Goal: Information Seeking & Learning: Learn about a topic

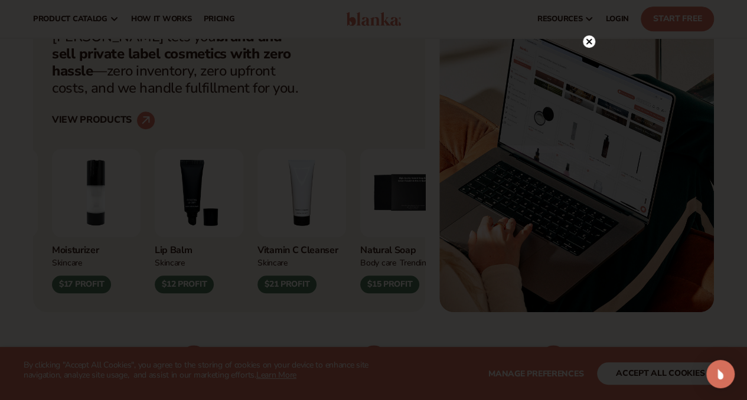
scroll to position [409, 0]
click at [587, 61] on circle at bounding box center [589, 66] width 12 height 12
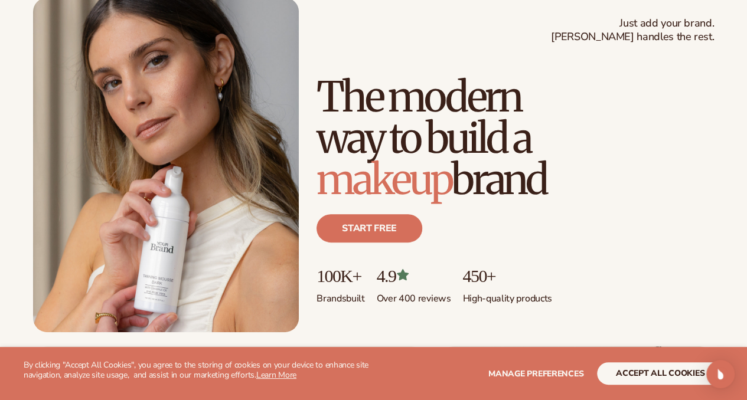
scroll to position [0, 0]
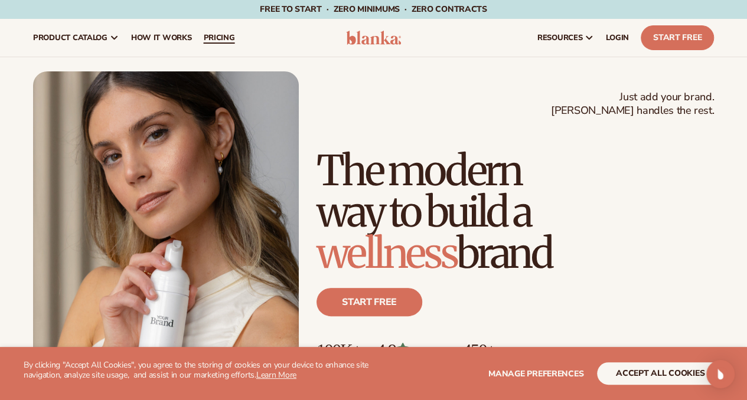
click at [226, 35] on span "pricing" at bounding box center [218, 37] width 31 height 9
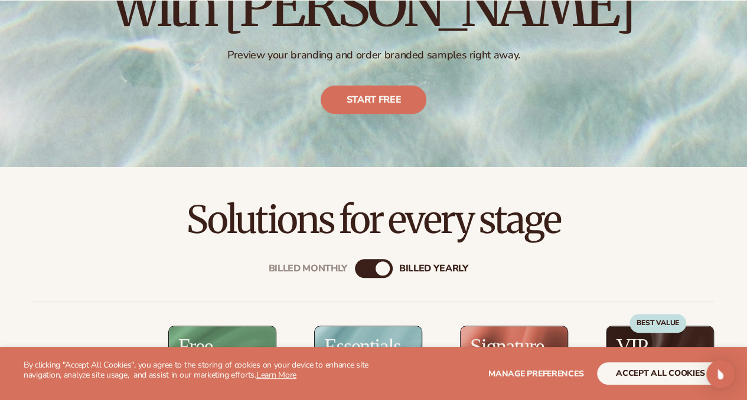
scroll to position [195, 0]
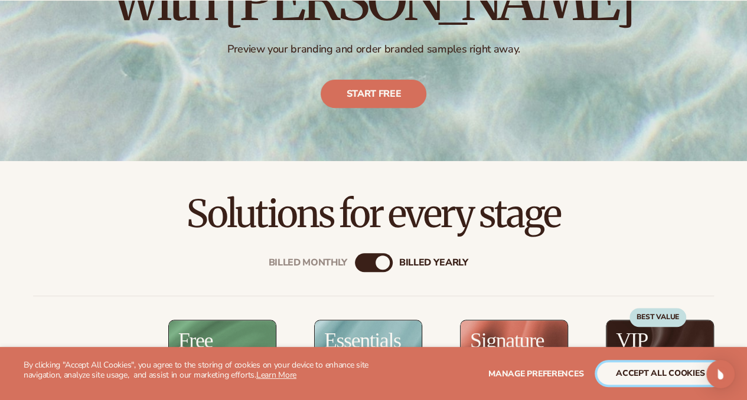
click at [641, 372] on button "accept all cookies" at bounding box center [660, 373] width 126 height 22
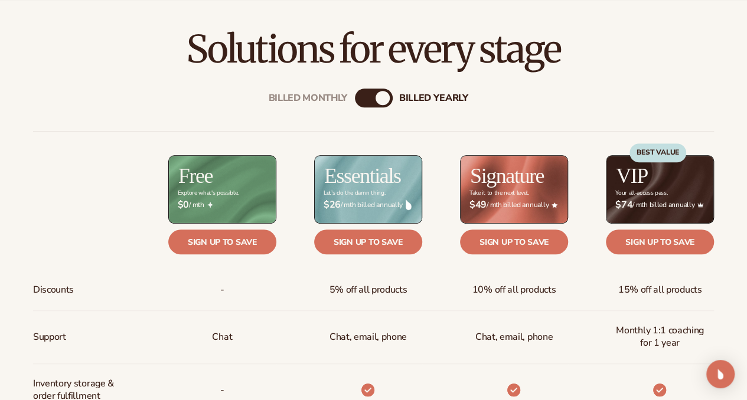
scroll to position [361, 0]
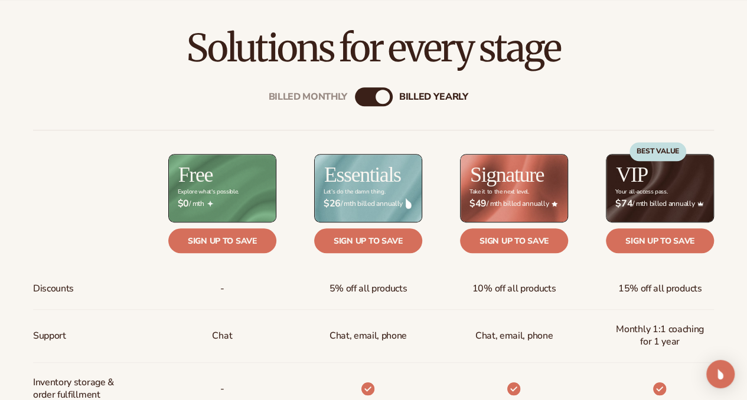
click at [384, 97] on div "billed Yearly" at bounding box center [382, 97] width 14 height 14
click at [374, 94] on div "Billed Monthly billed Yearly" at bounding box center [374, 96] width 38 height 19
click at [383, 93] on div "billed Yearly" at bounding box center [382, 97] width 14 height 14
drag, startPoint x: 383, startPoint y: 93, endPoint x: 346, endPoint y: 91, distance: 37.2
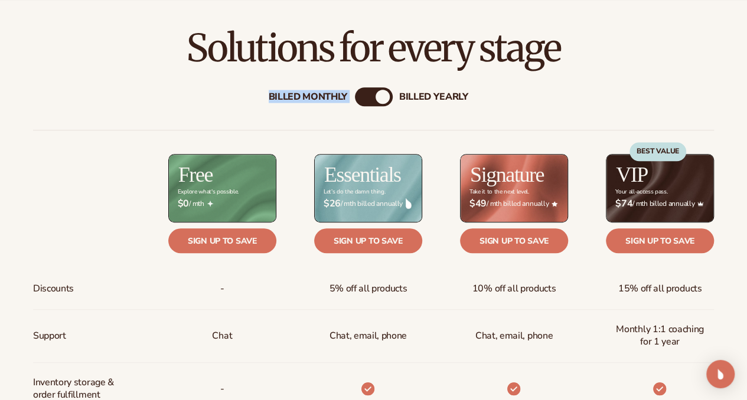
click at [355, 91] on div "Billed Monthly billed Yearly" at bounding box center [374, 96] width 38 height 19
click at [339, 93] on div "Billed Monthly" at bounding box center [308, 96] width 79 height 11
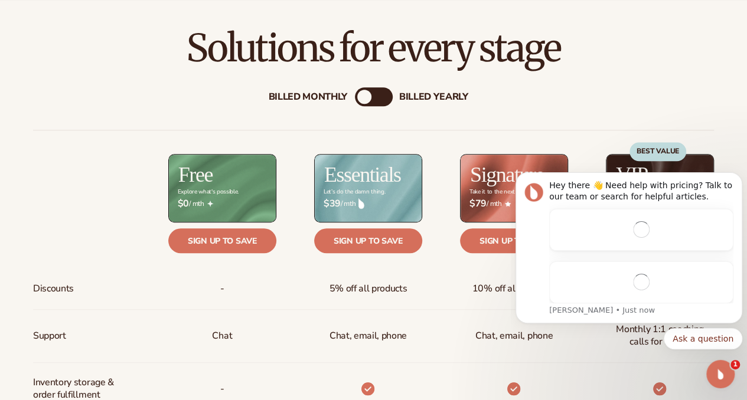
scroll to position [0, 0]
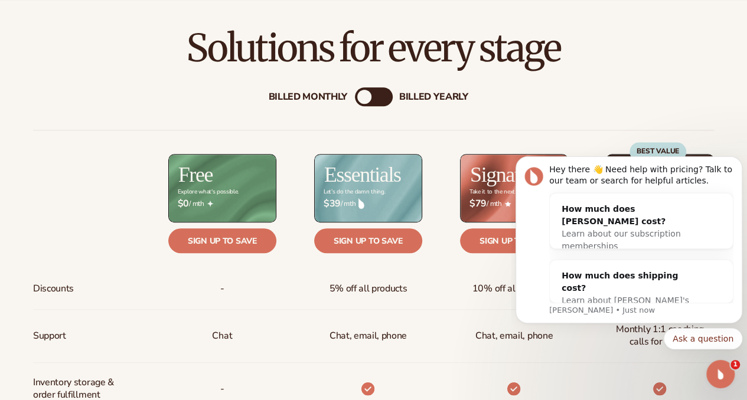
click at [432, 93] on div "billed Yearly" at bounding box center [433, 96] width 69 height 11
click at [329, 95] on div "Billed Monthly" at bounding box center [308, 96] width 79 height 11
click at [410, 94] on div "billed Yearly" at bounding box center [433, 96] width 69 height 11
click at [737, 162] on icon "Dismiss notification" at bounding box center [739, 159] width 6 height 6
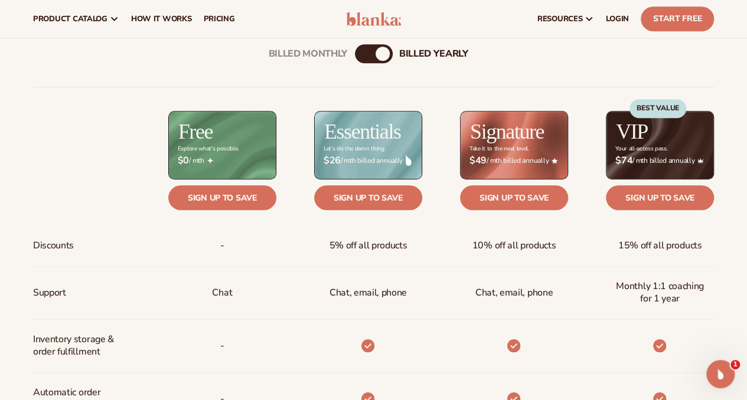
scroll to position [404, 0]
click at [329, 57] on div "Billed Monthly" at bounding box center [308, 53] width 79 height 11
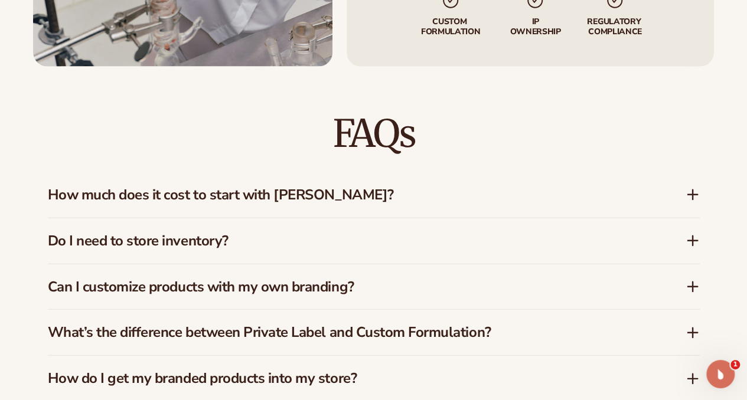
scroll to position [1558, 0]
click at [341, 190] on h3 "How much does it cost to start with Blanka?" at bounding box center [349, 194] width 602 height 17
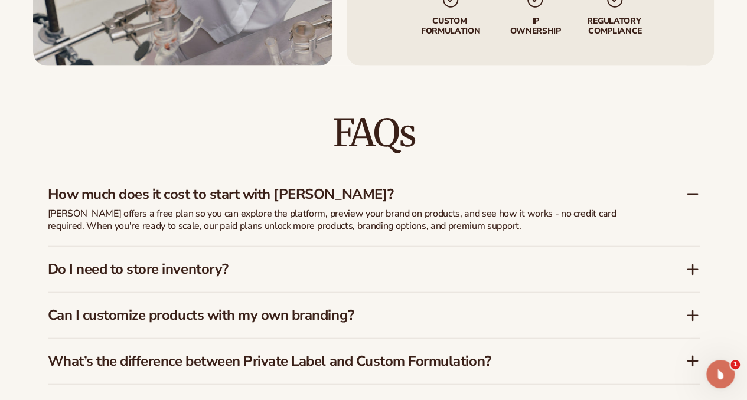
click at [318, 241] on div "Blanka offers a free plan so you can explore the platform, preview your brand o…" at bounding box center [343, 227] width 590 height 39
click at [306, 265] on h3 "Do I need to store inventory?" at bounding box center [349, 269] width 602 height 17
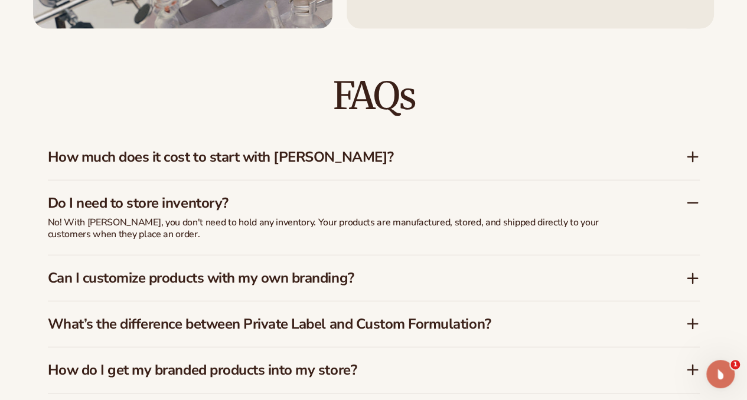
scroll to position [1602, 0]
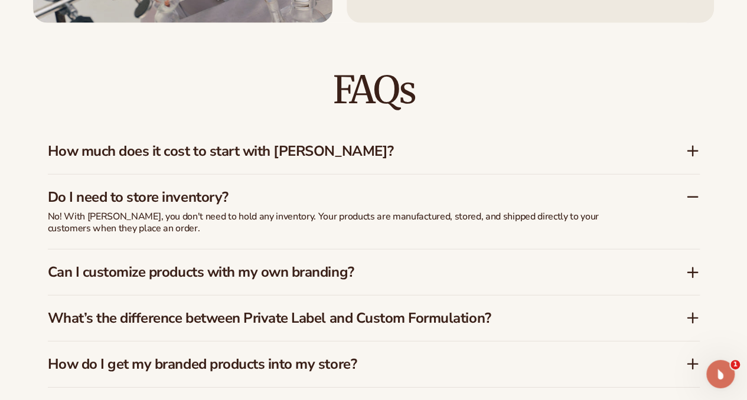
click at [299, 195] on h3 "Do I need to store inventory?" at bounding box center [349, 197] width 602 height 17
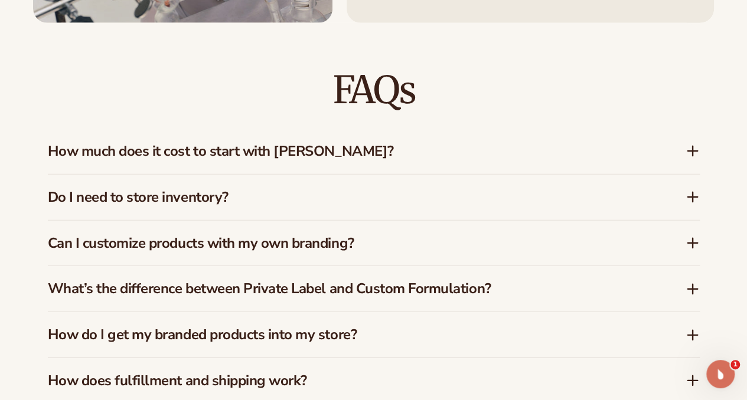
click at [296, 245] on h3 "Can I customize products with my own branding?" at bounding box center [349, 243] width 602 height 17
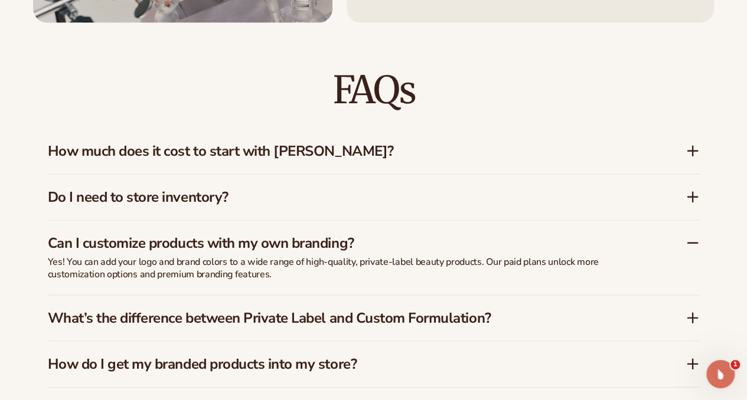
click at [292, 241] on h3 "Can I customize products with my own branding?" at bounding box center [349, 243] width 602 height 17
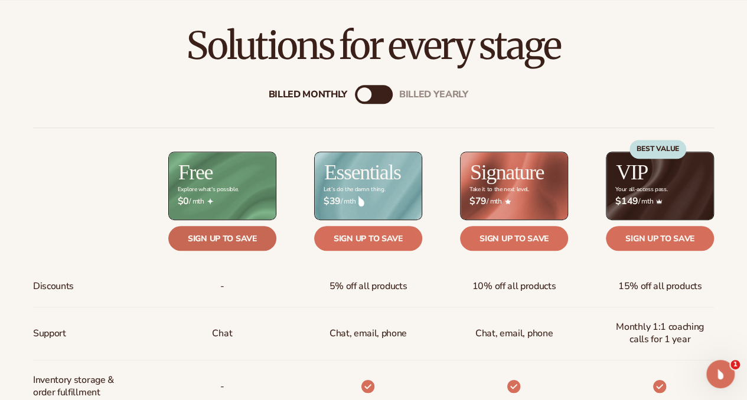
scroll to position [365, 0]
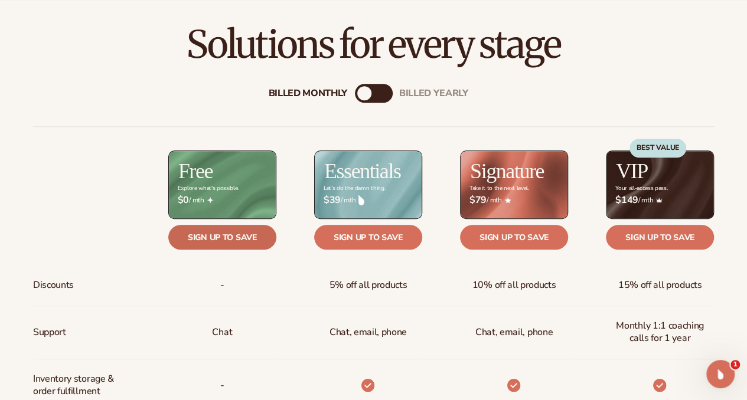
click at [236, 236] on link "Sign up to save" at bounding box center [222, 237] width 108 height 25
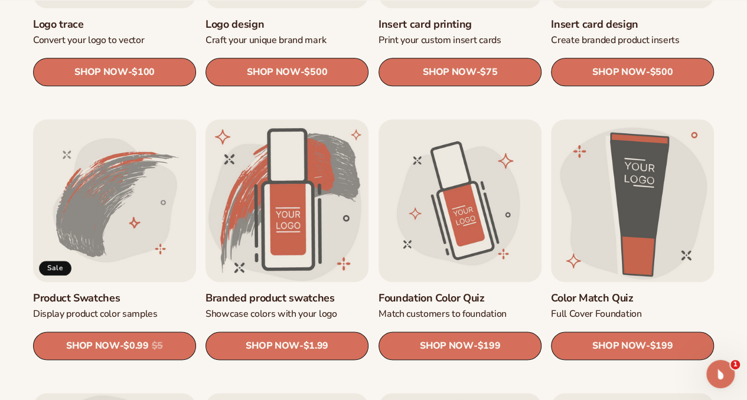
scroll to position [579, 0]
